Goal: Task Accomplishment & Management: Use online tool/utility

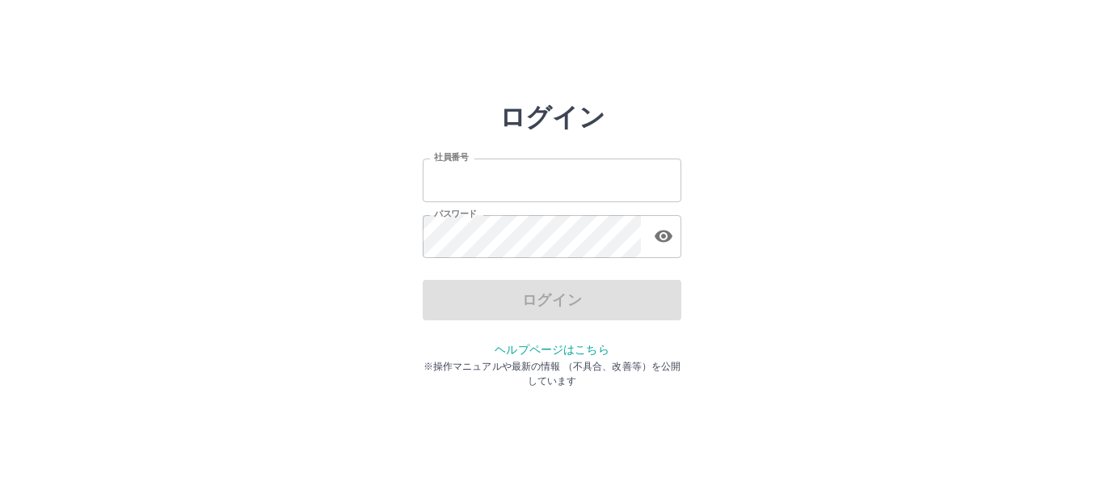
type input "*******"
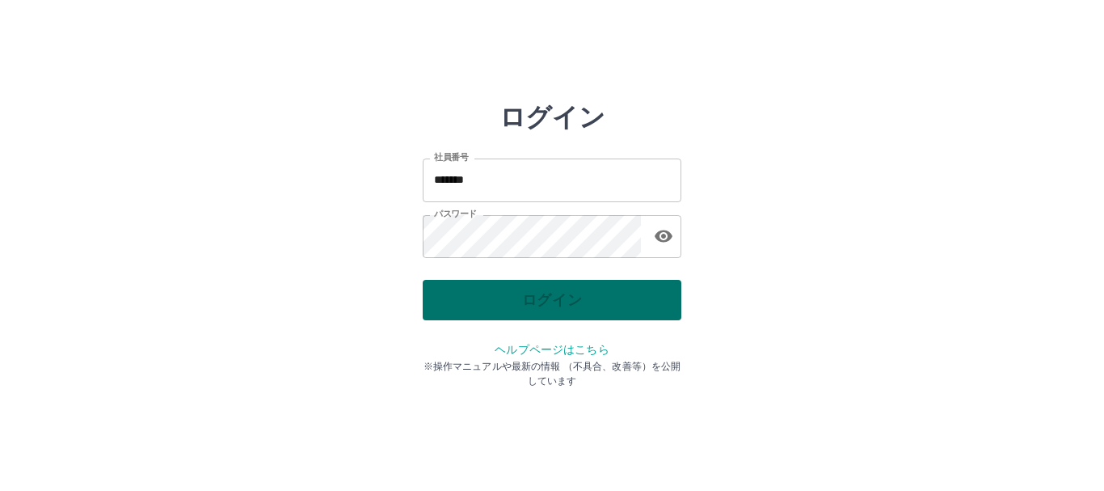
click at [522, 298] on div "ログイン" at bounding box center [552, 300] width 259 height 40
click at [515, 294] on button "ログイン" at bounding box center [552, 300] width 259 height 40
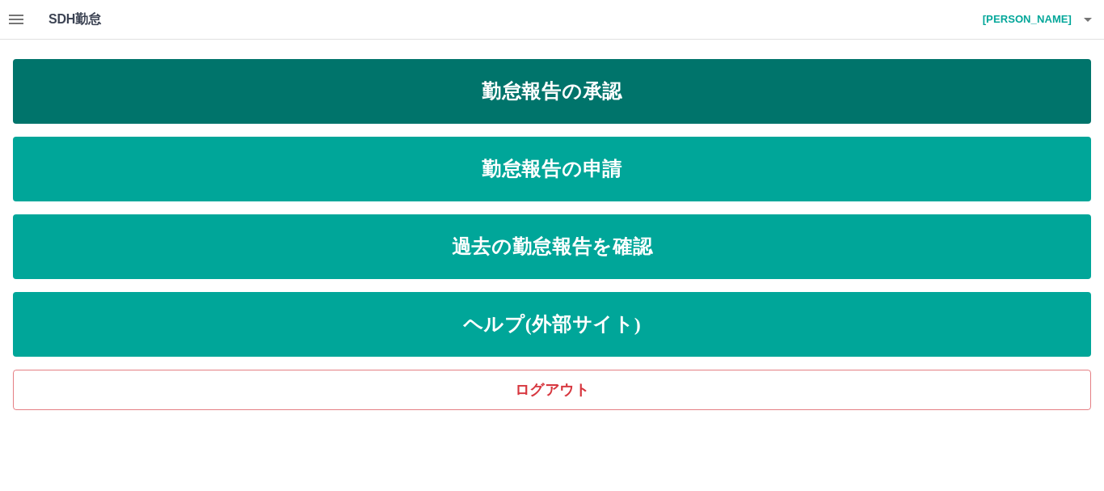
click at [642, 99] on link "勤怠報告の承認" at bounding box center [552, 91] width 1078 height 65
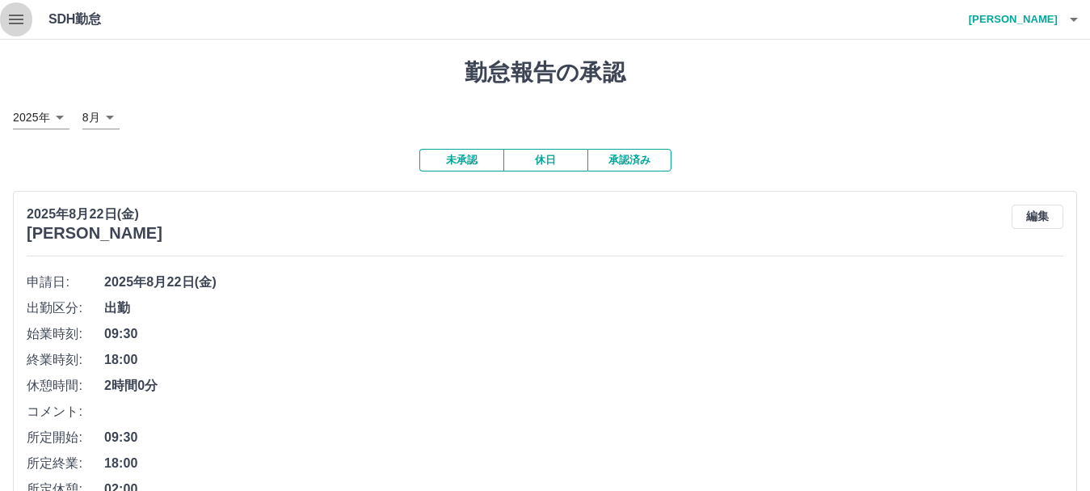
click at [15, 12] on icon "button" at bounding box center [15, 19] width 19 height 19
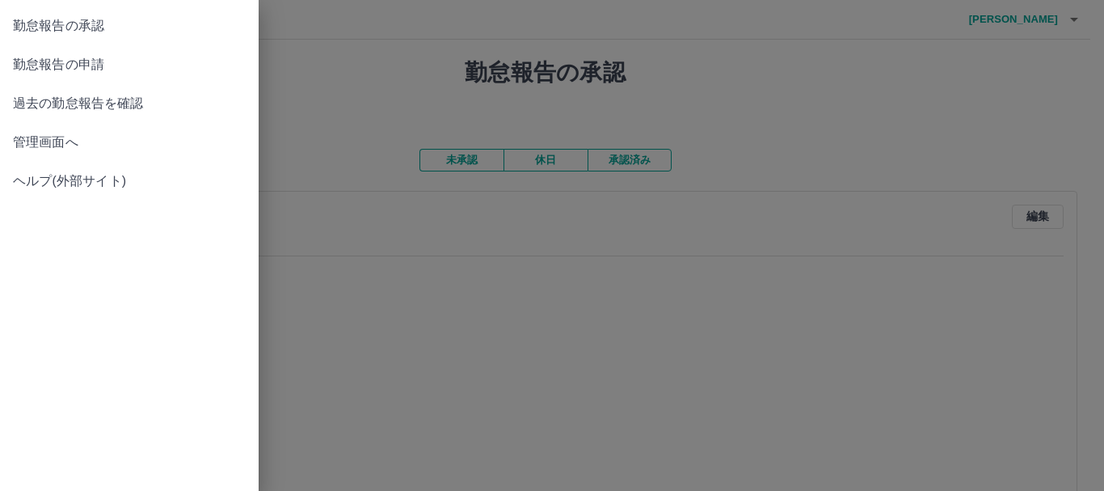
click at [21, 145] on span "管理画面へ" at bounding box center [129, 142] width 233 height 19
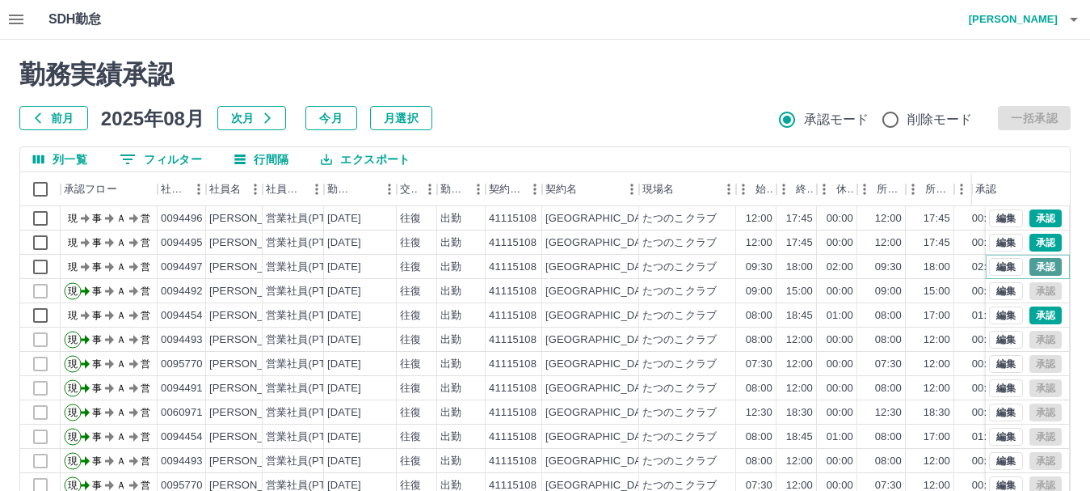
click at [1034, 266] on button "承認" at bounding box center [1046, 267] width 32 height 18
click at [1030, 239] on button "承認" at bounding box center [1046, 243] width 32 height 18
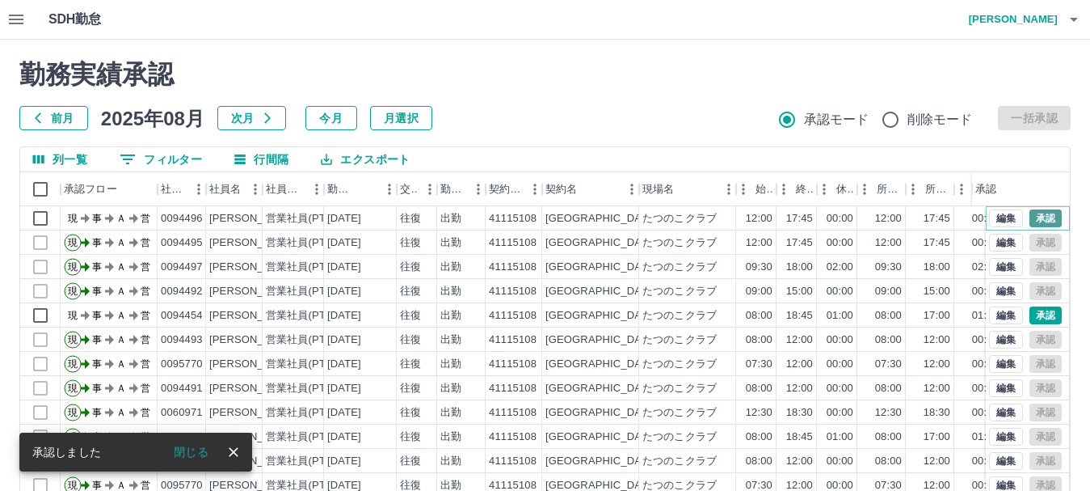
click at [1031, 214] on button "承認" at bounding box center [1046, 218] width 32 height 18
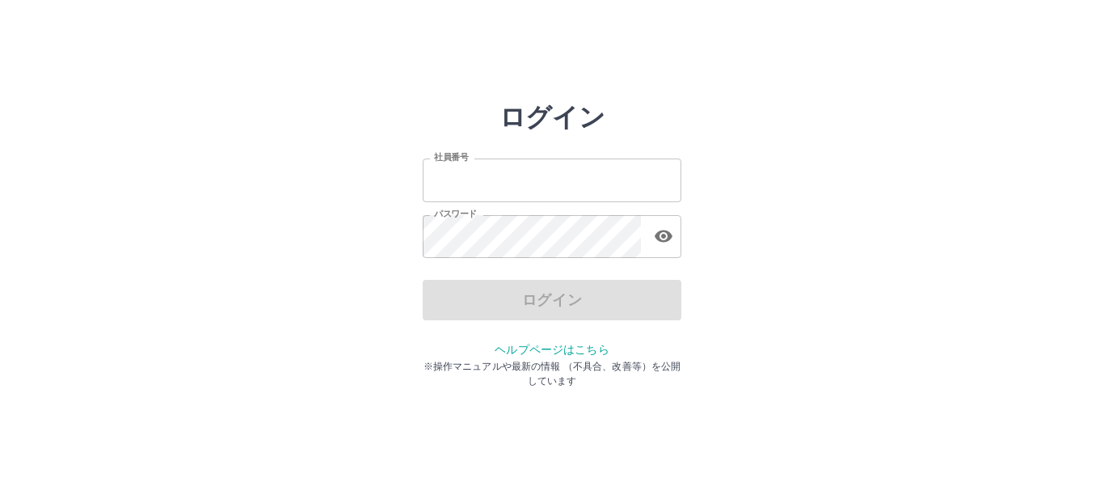
type input "*******"
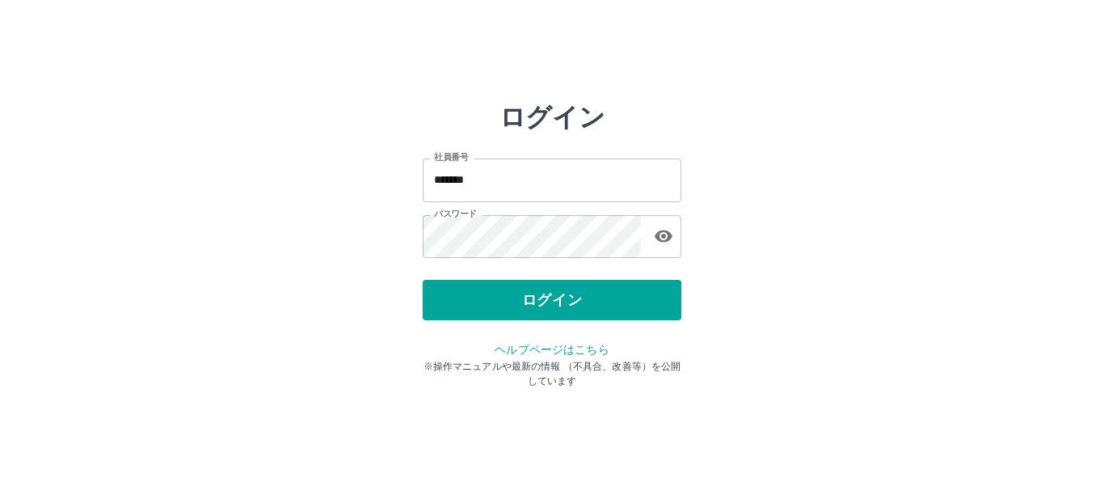
click at [530, 314] on div "ログイン" at bounding box center [552, 300] width 259 height 40
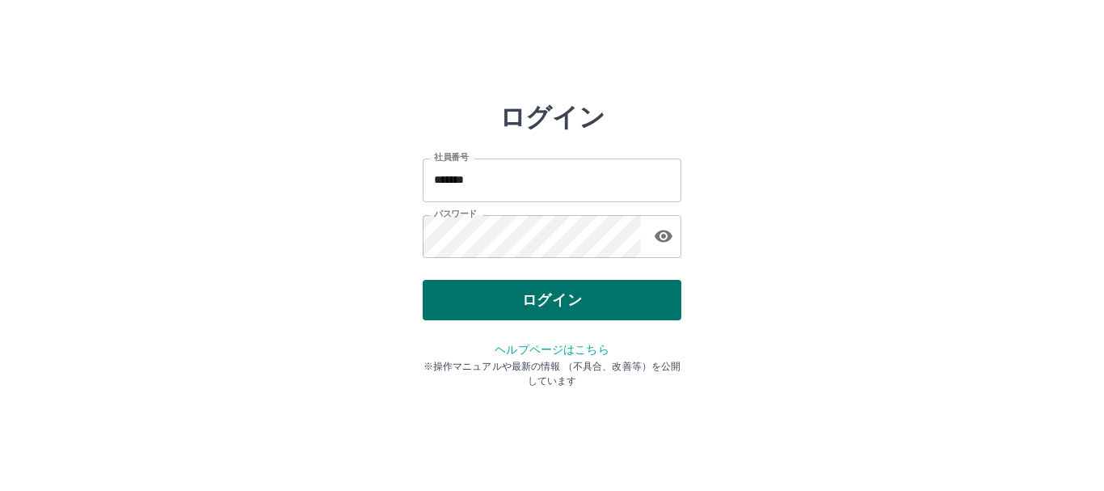
click at [529, 314] on button "ログイン" at bounding box center [552, 300] width 259 height 40
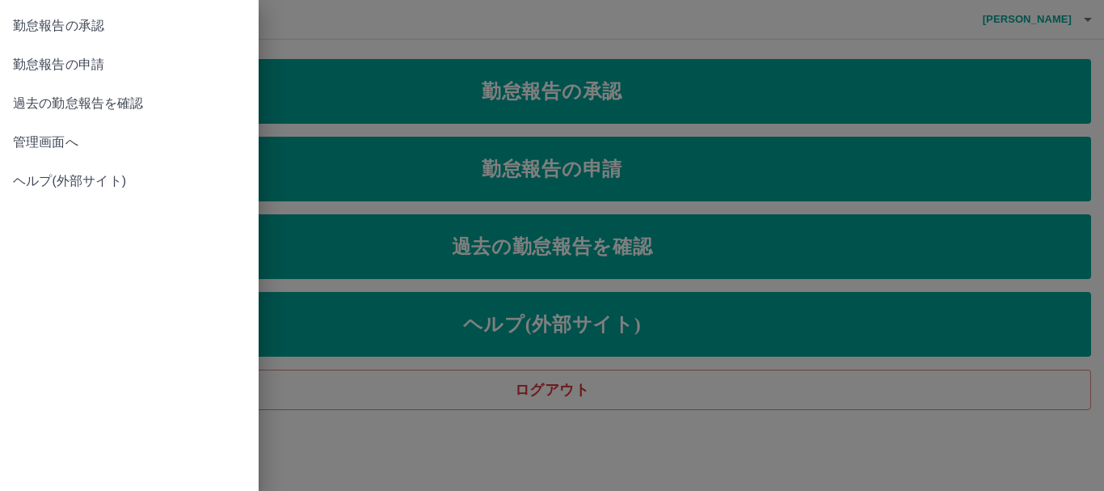
drag, startPoint x: 622, startPoint y: 445, endPoint x: 583, endPoint y: 175, distance: 272.8
click at [621, 445] on div at bounding box center [552, 245] width 1104 height 491
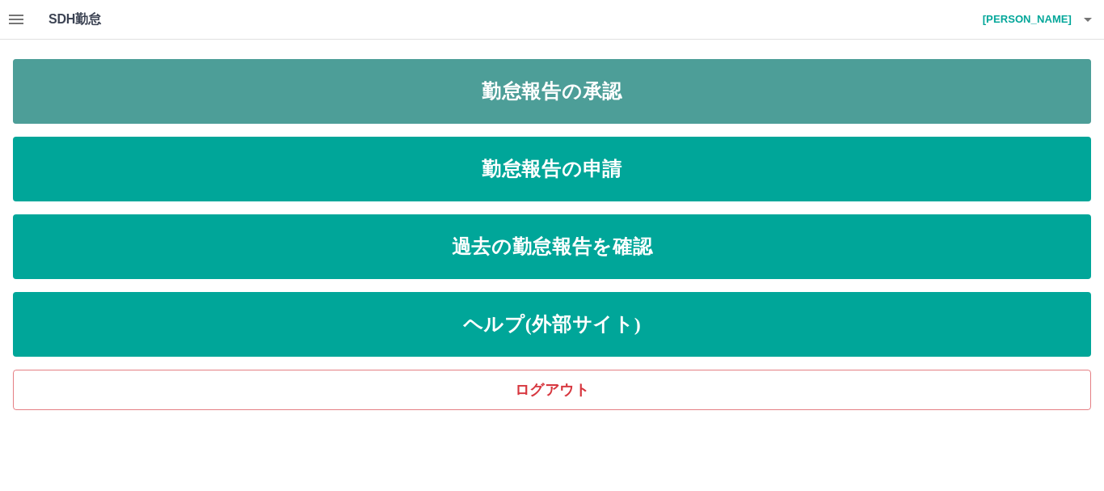
click at [569, 79] on link "勤怠報告の承認" at bounding box center [552, 91] width 1078 height 65
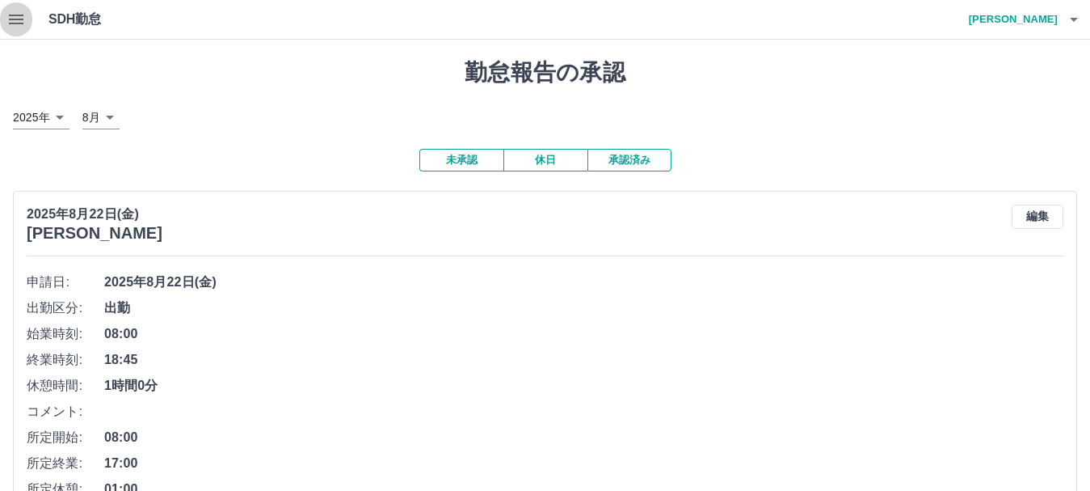
click at [16, 19] on icon "button" at bounding box center [16, 20] width 15 height 10
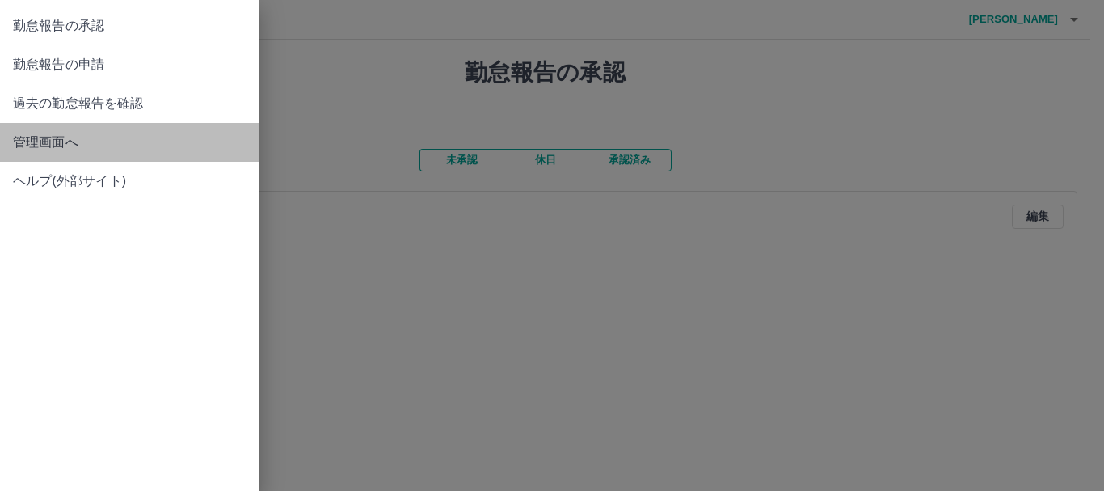
click at [39, 141] on span "管理画面へ" at bounding box center [129, 142] width 233 height 19
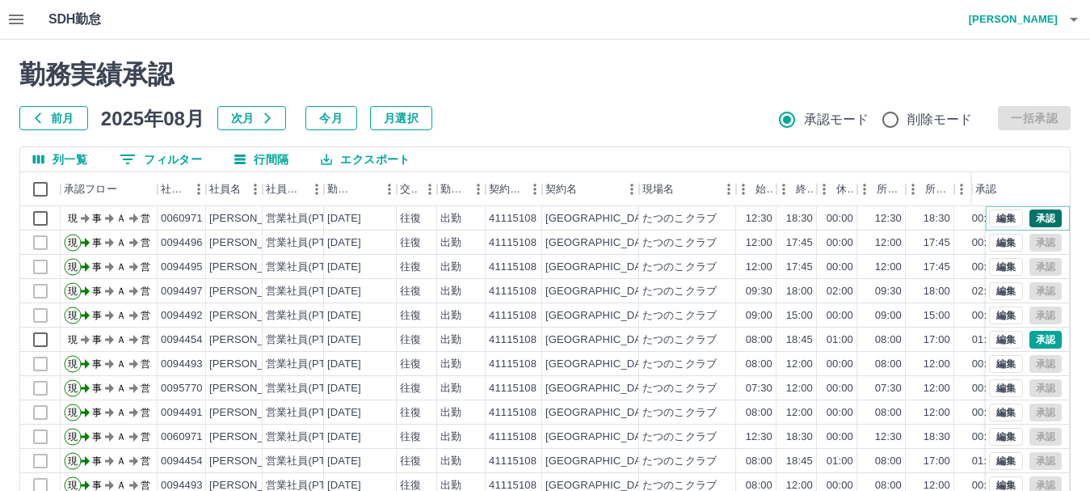
click at [1030, 213] on button "承認" at bounding box center [1046, 218] width 32 height 18
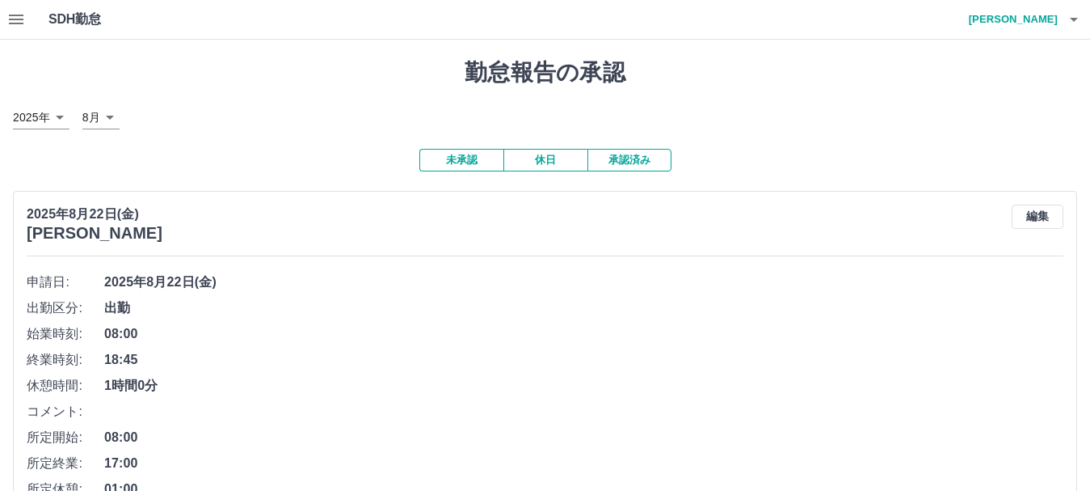
click at [526, 154] on button "休日" at bounding box center [545, 160] width 84 height 23
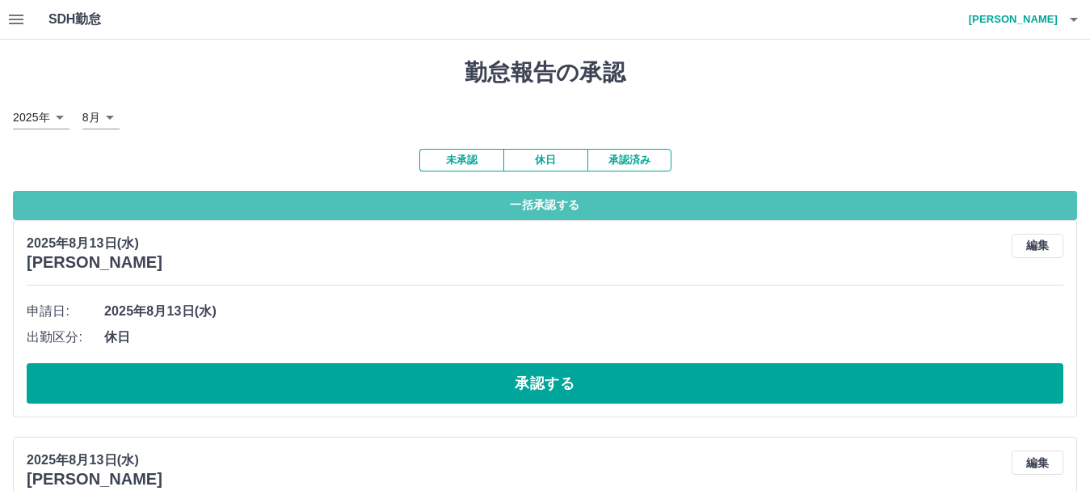
click at [541, 208] on button "一括承認する" at bounding box center [545, 205] width 1064 height 29
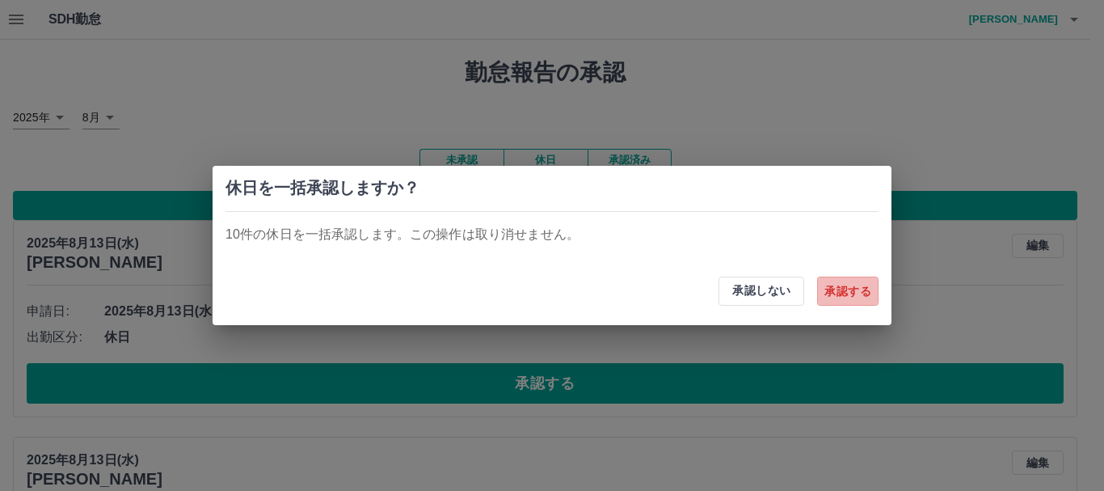
click at [861, 292] on button "承認する" at bounding box center [847, 290] width 61 height 29
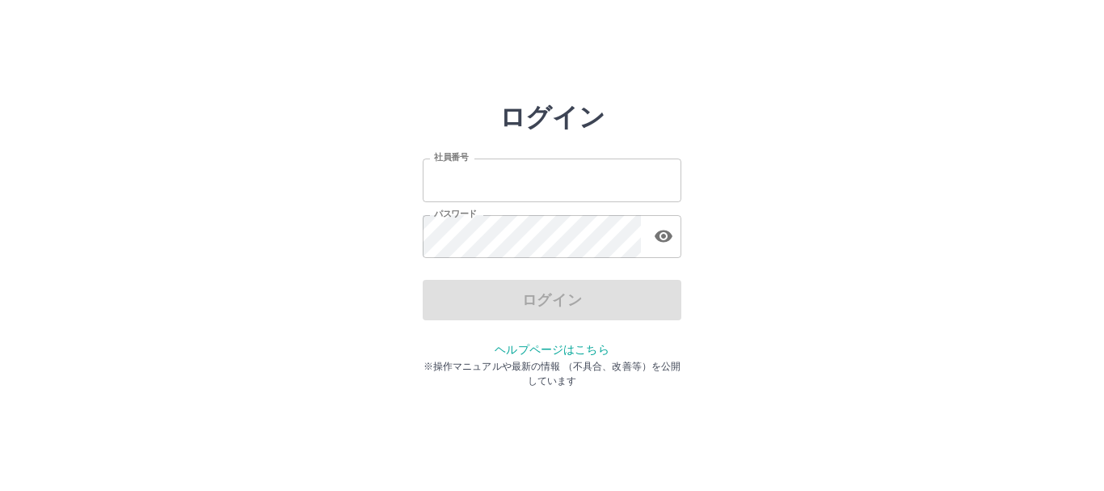
type input "*******"
click at [539, 314] on div "ログイン" at bounding box center [552, 300] width 259 height 40
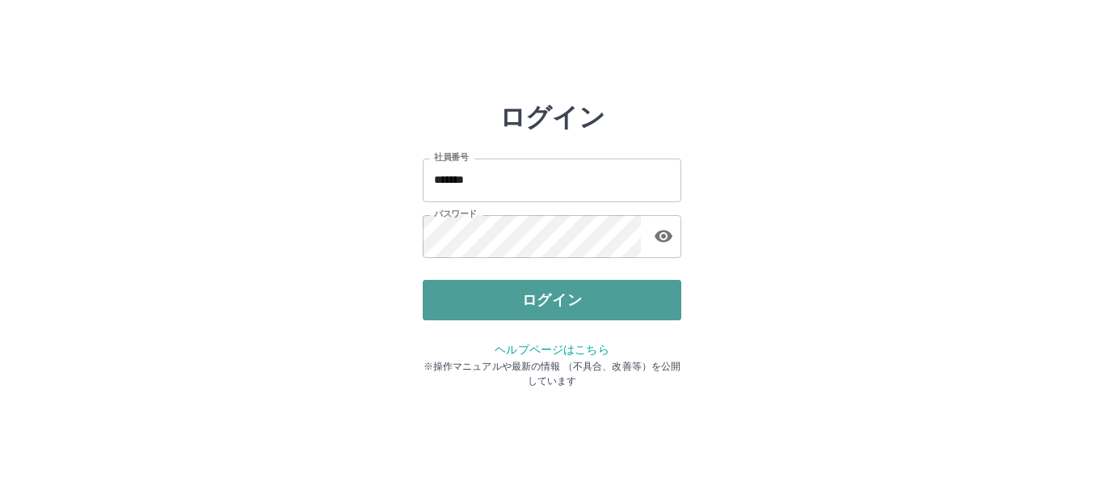
click at [535, 310] on button "ログイン" at bounding box center [552, 300] width 259 height 40
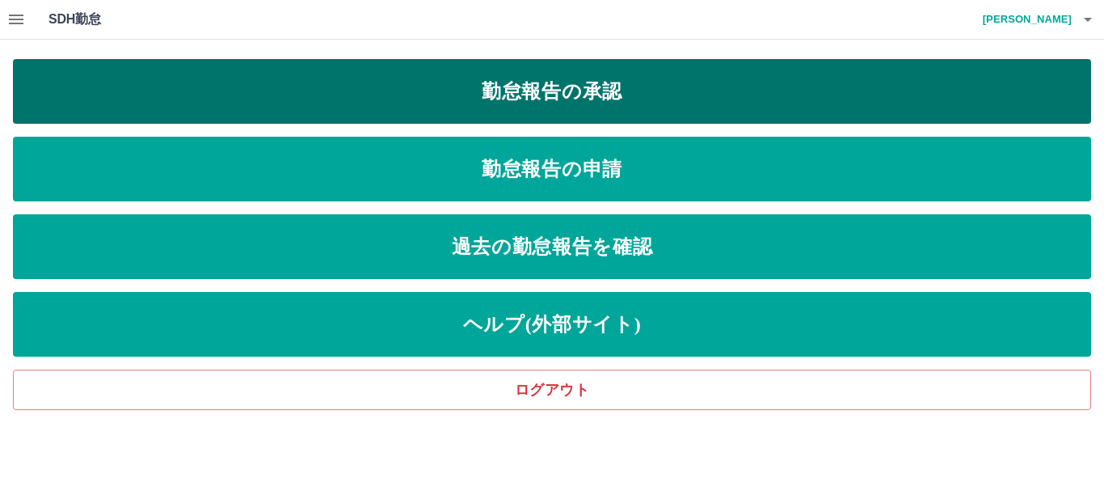
click at [482, 85] on link "勤怠報告の承認" at bounding box center [552, 91] width 1078 height 65
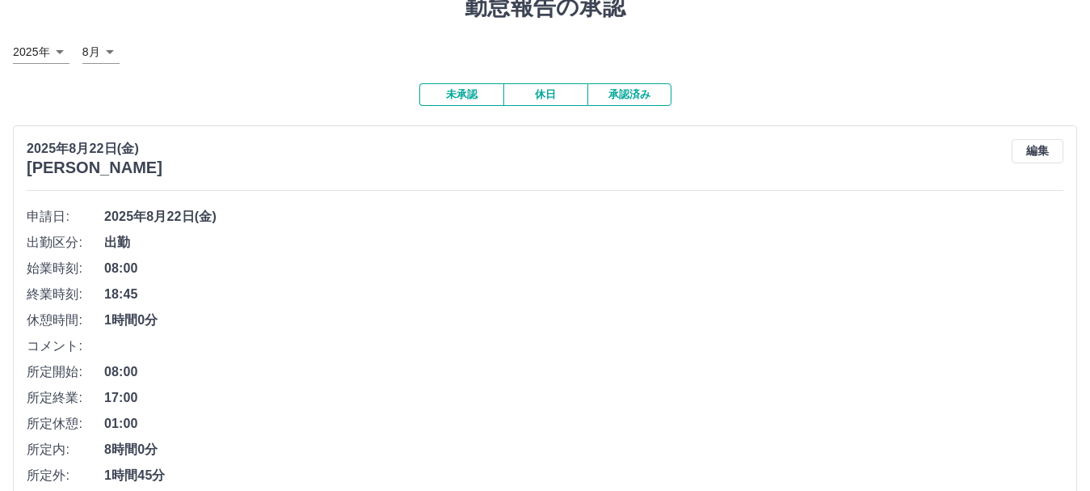
scroll to position [151, 0]
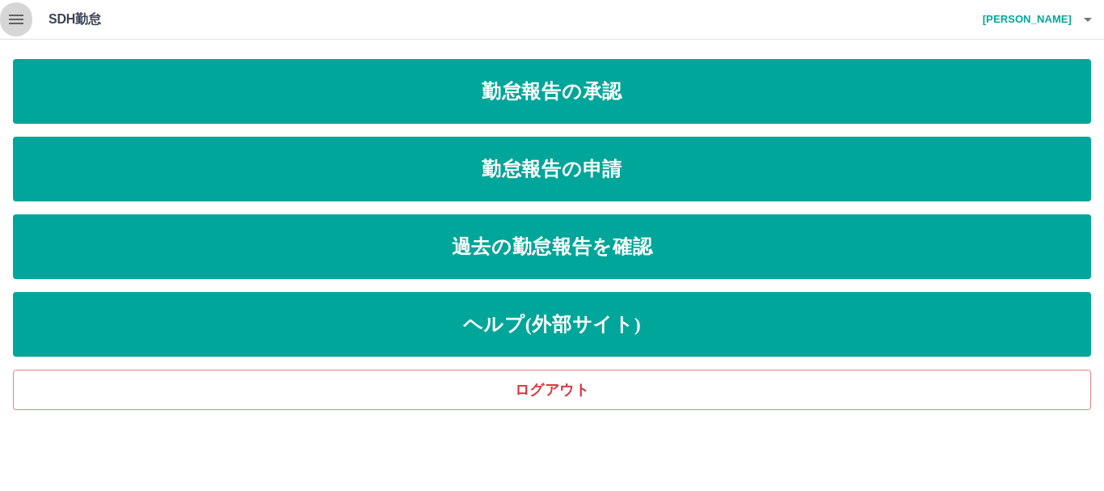
click at [16, 19] on icon "button" at bounding box center [16, 20] width 15 height 10
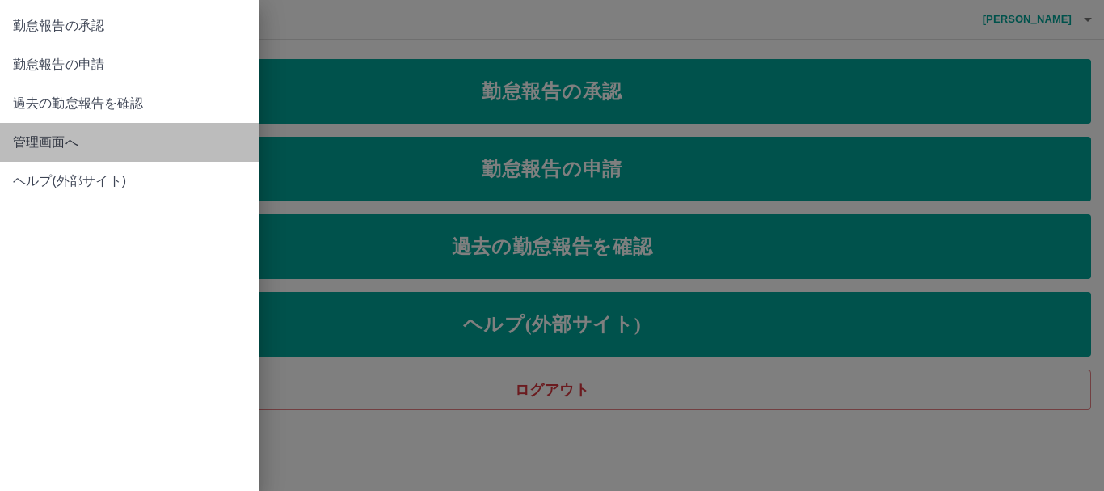
click at [15, 147] on span "管理画面へ" at bounding box center [129, 142] width 233 height 19
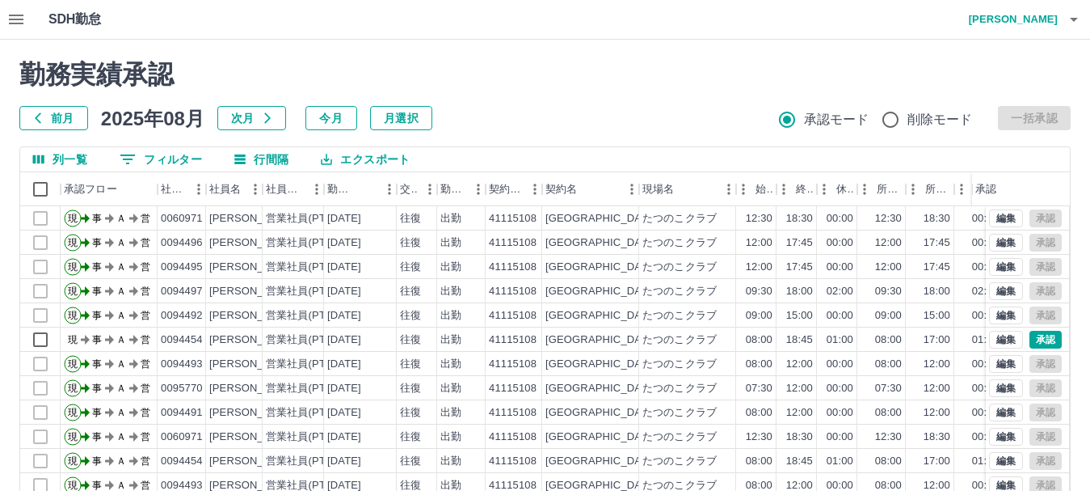
click at [1015, 123] on div "前月 [DATE] 次月 今月 月選択 承認モード 削除モード 一括承認" at bounding box center [544, 118] width 1051 height 24
click at [1017, 123] on div "前月 [DATE] 次月 今月 月選択 承認モード 削除モード 一括承認" at bounding box center [544, 118] width 1051 height 24
click at [1030, 335] on button "承認" at bounding box center [1046, 340] width 32 height 18
